Goal: Navigation & Orientation: Find specific page/section

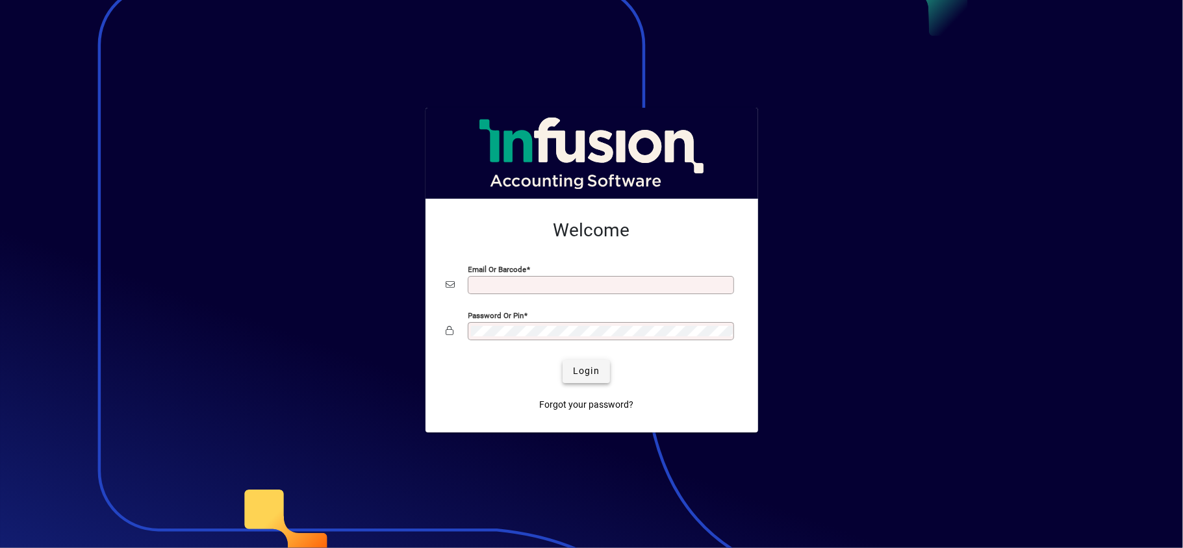
type input "**********"
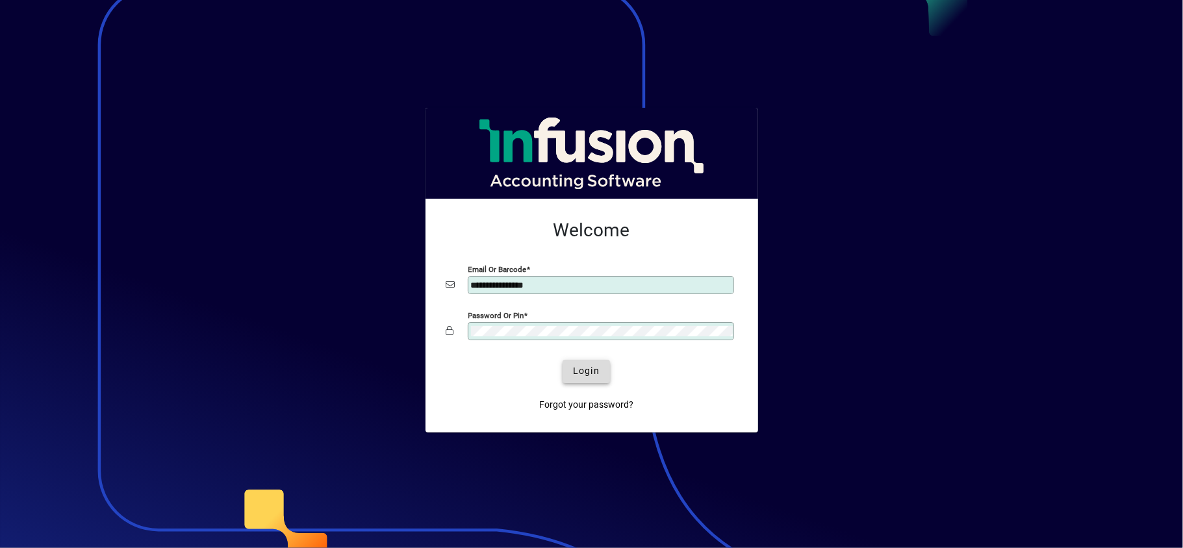
click at [586, 370] on span "Login" at bounding box center [586, 371] width 27 height 14
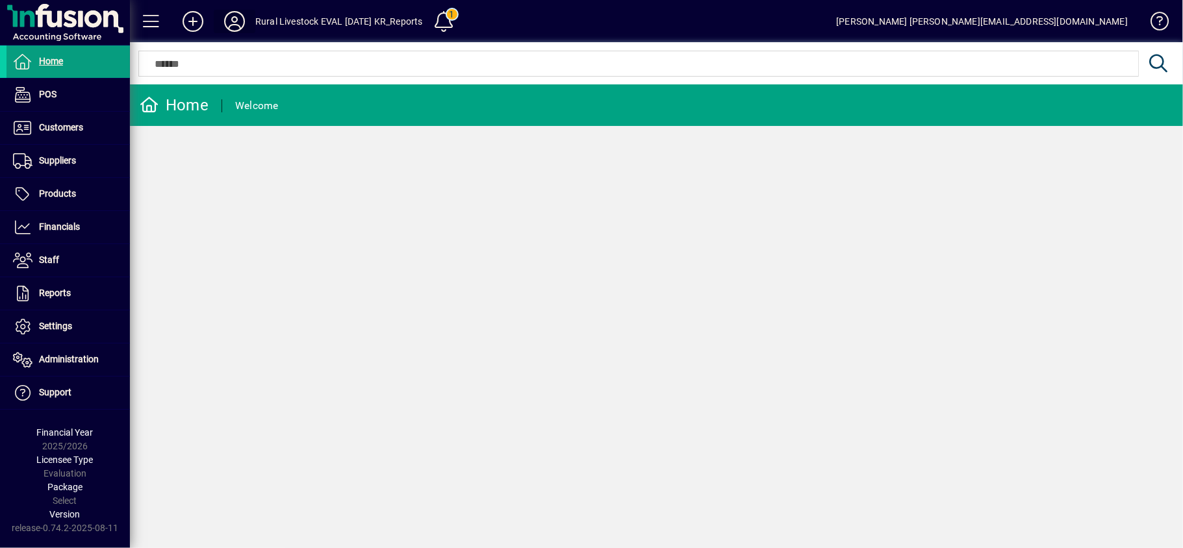
click at [235, 16] on icon at bounding box center [234, 21] width 26 height 21
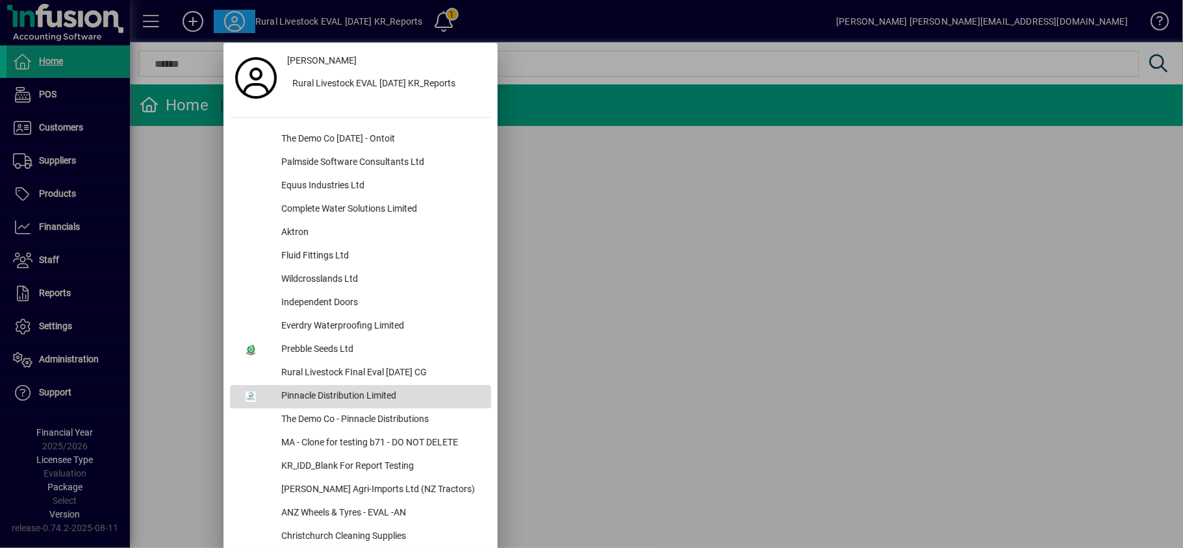
click at [346, 388] on div "Pinnacle Distribution Limited" at bounding box center [381, 396] width 220 height 23
